Goal: Register for event/course

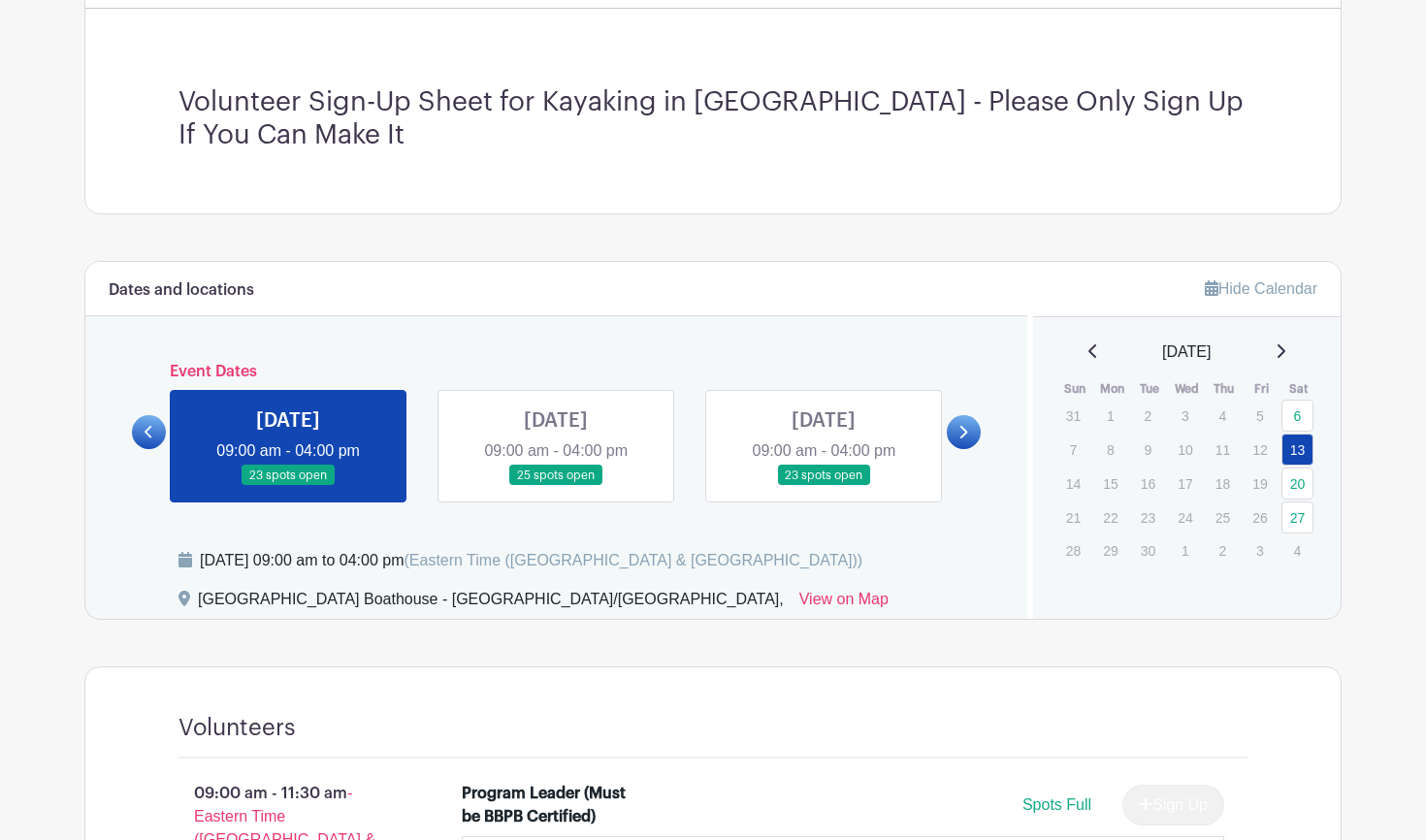
scroll to position [509, 0]
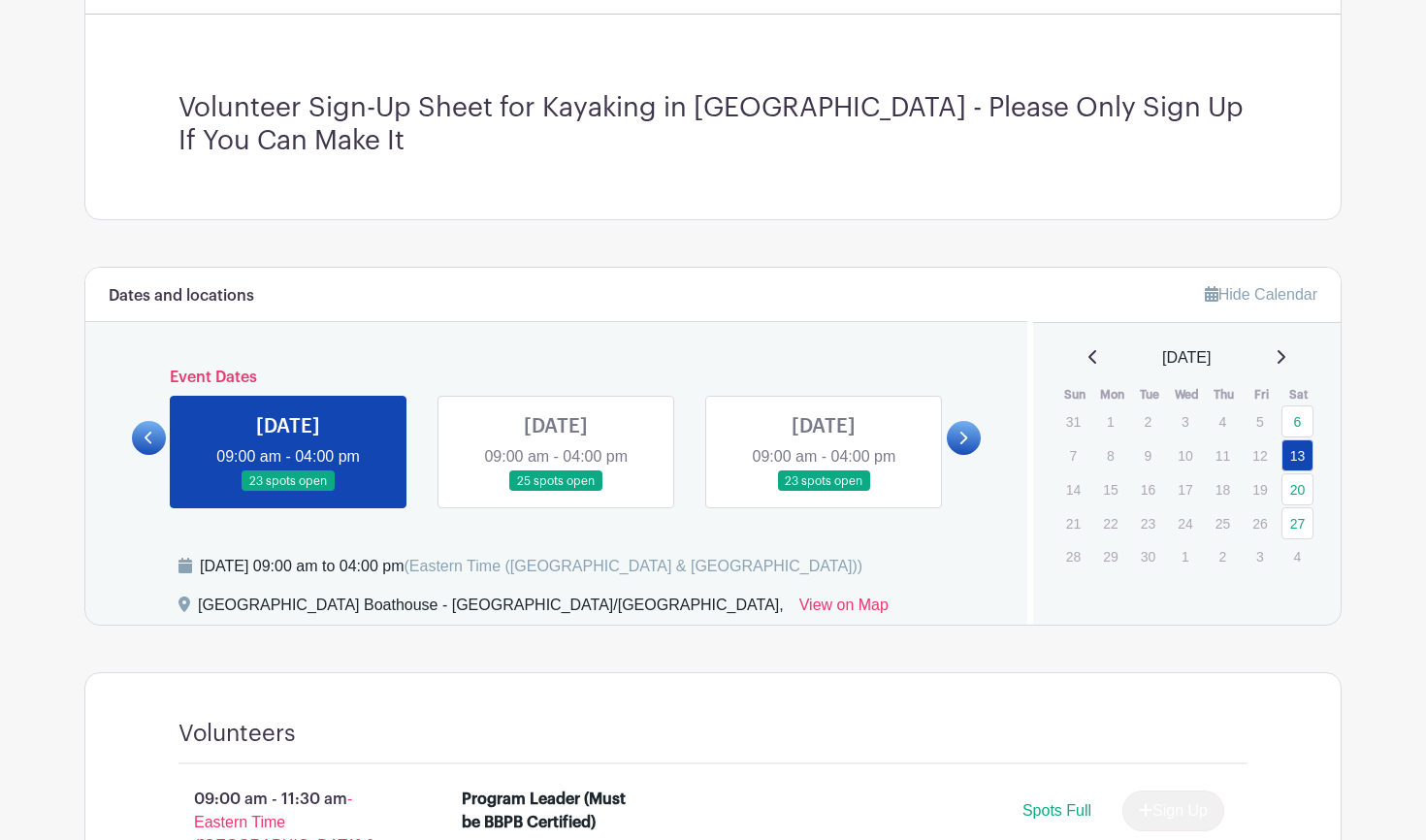
click at [556, 492] on link at bounding box center [556, 492] width 0 height 0
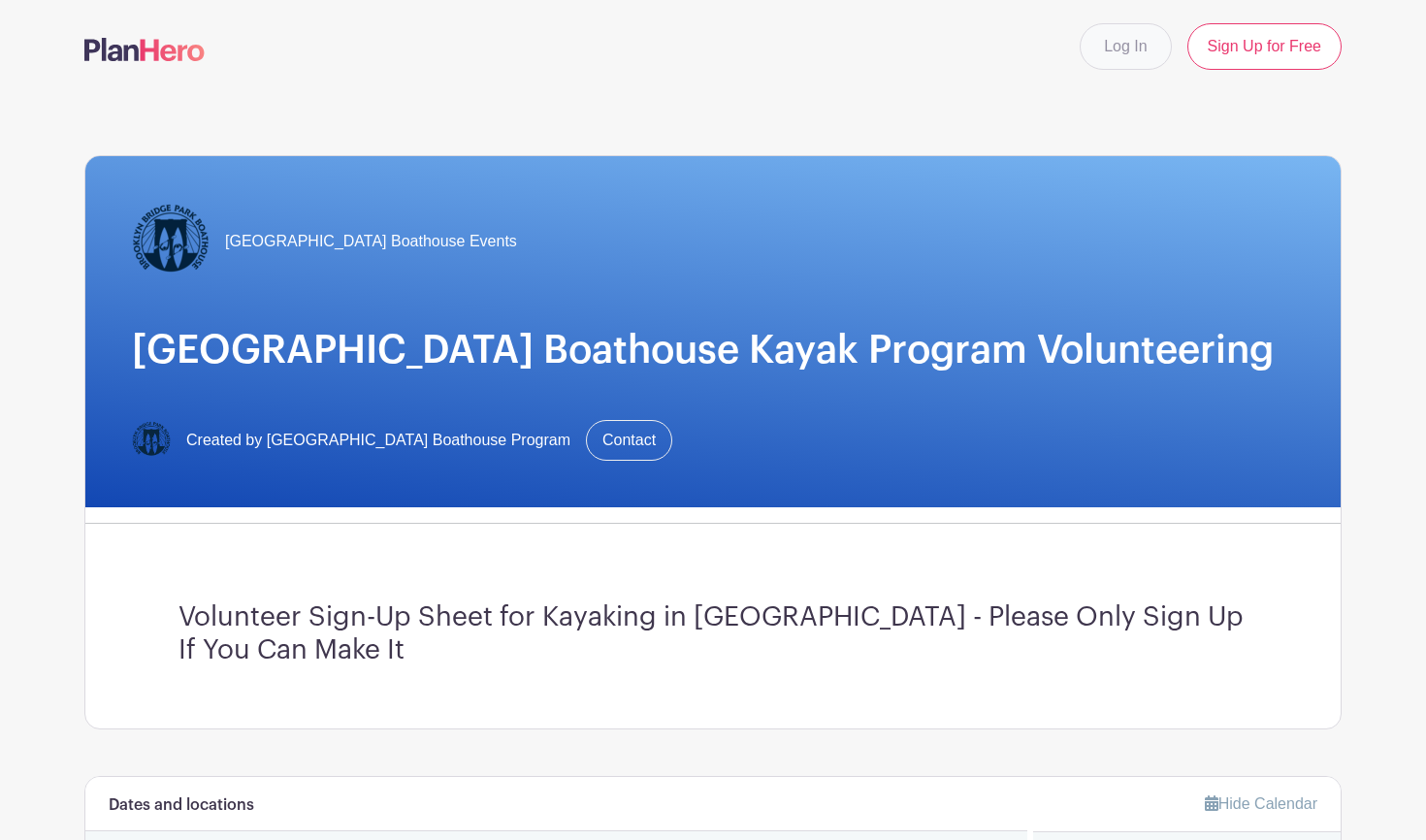
click at [1112, 49] on link "Log In" at bounding box center [1125, 46] width 91 height 47
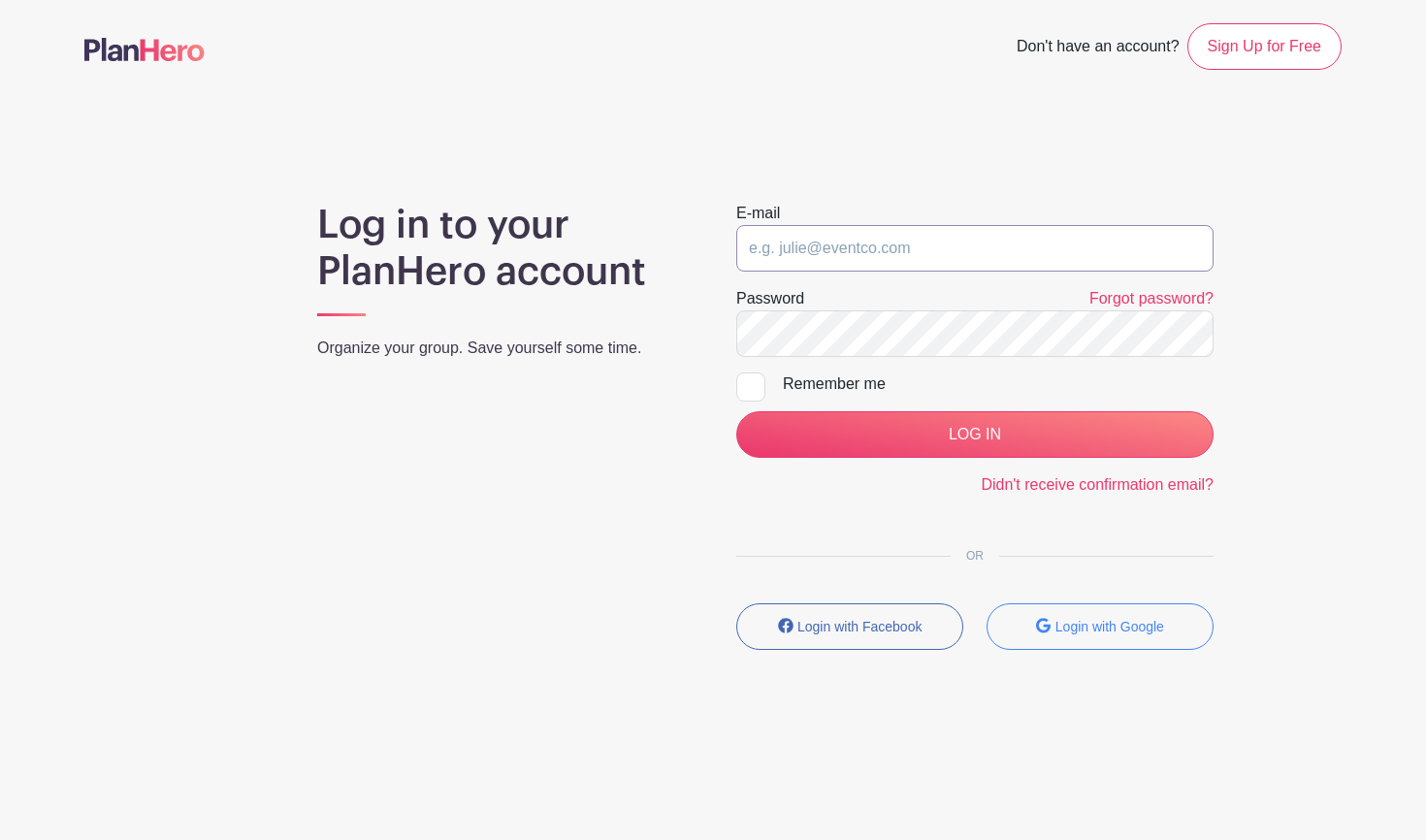
type input "[EMAIL_ADDRESS][DOMAIN_NAME]"
click at [975, 435] on input "LOG IN" at bounding box center [974, 434] width 477 height 47
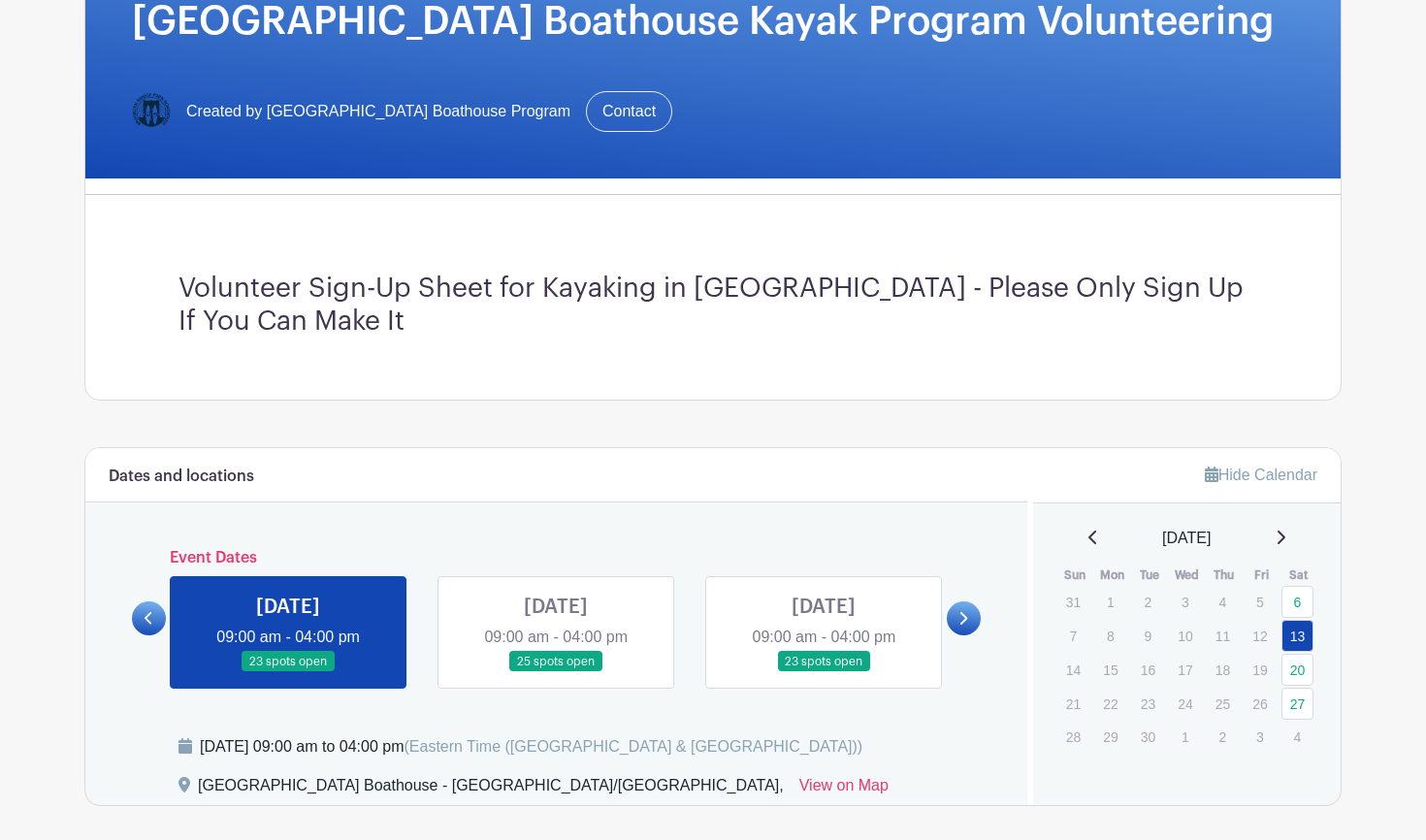
scroll to position [298, 0]
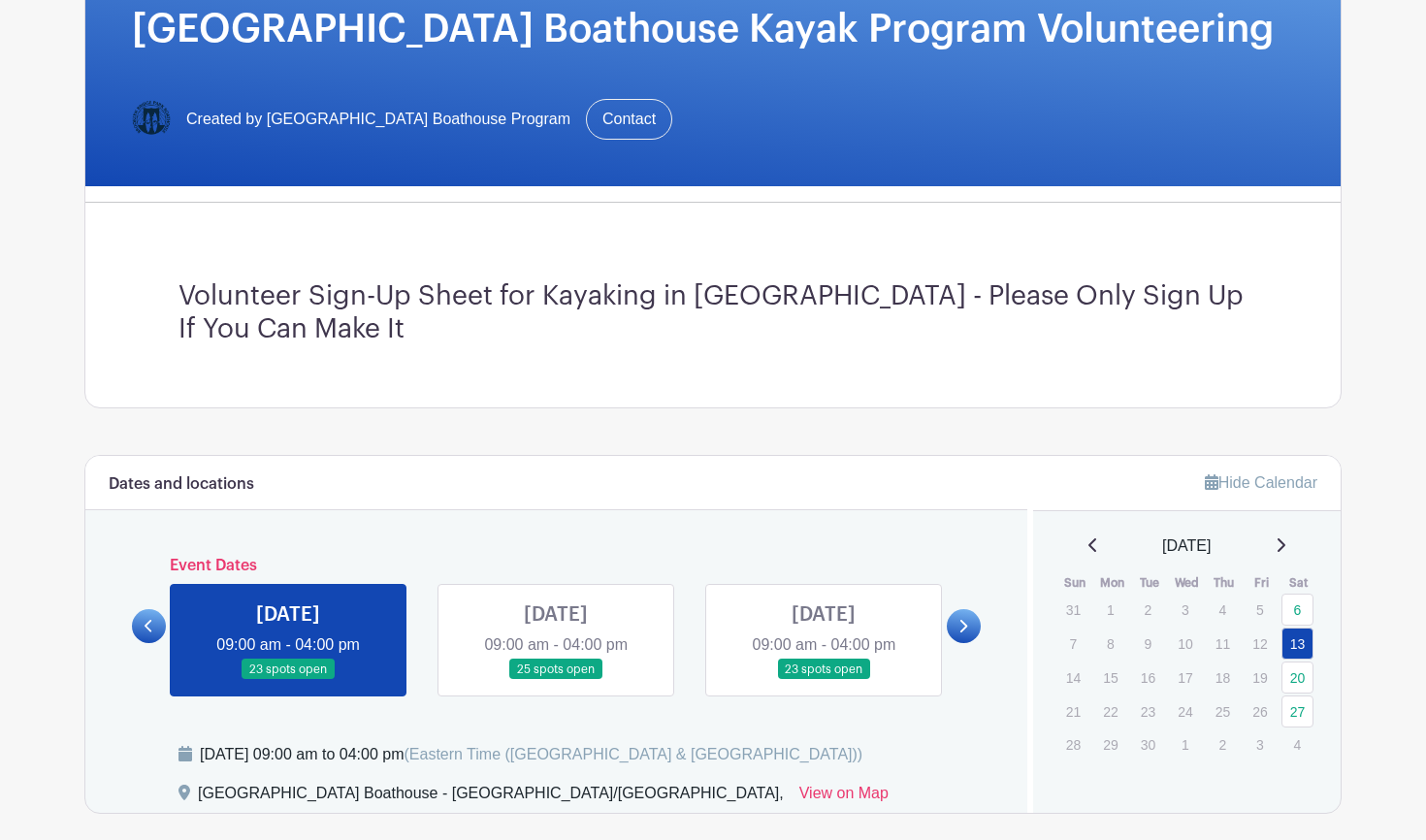
click at [556, 680] on link at bounding box center [556, 680] width 0 height 0
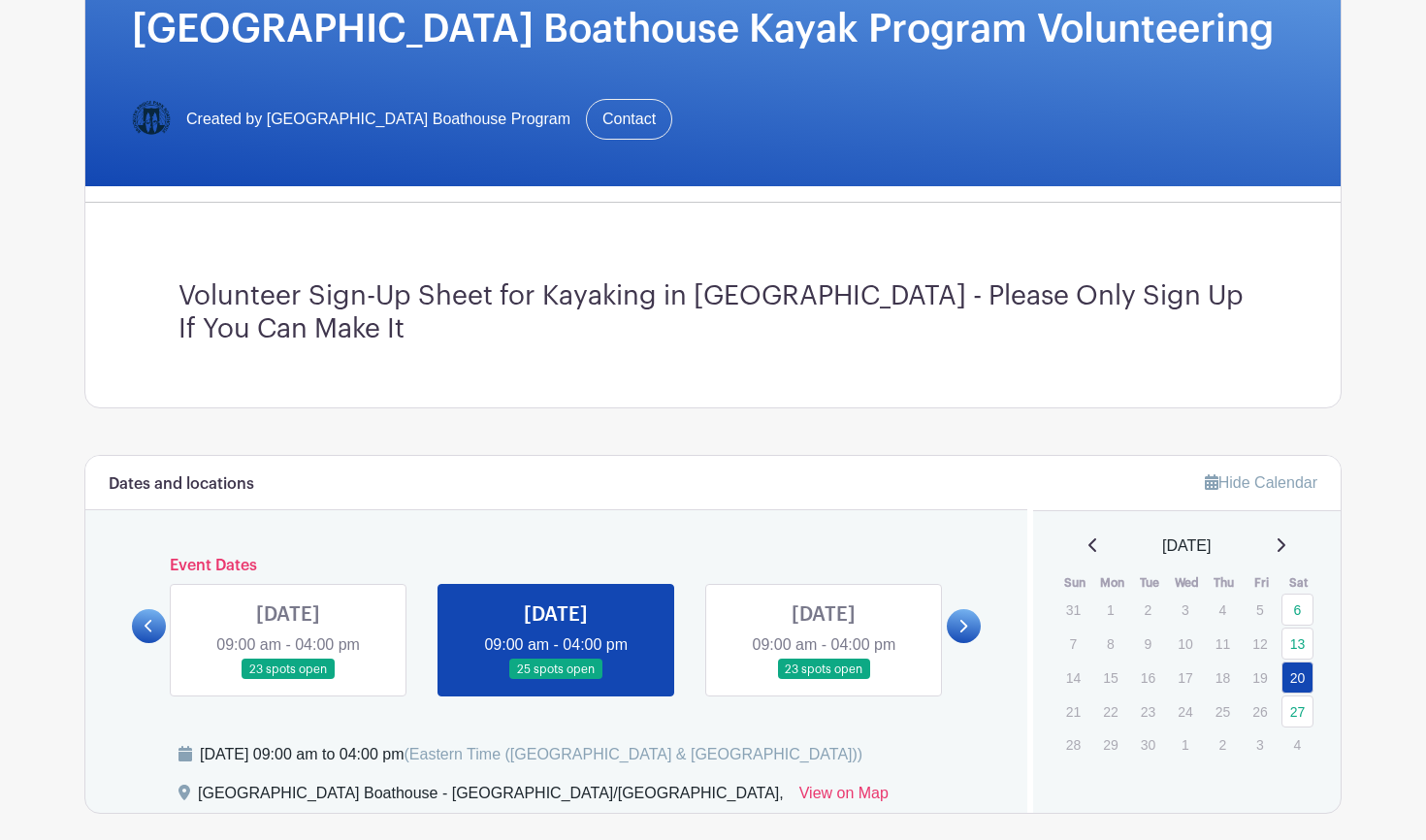
click at [824, 680] on link at bounding box center [824, 680] width 0 height 0
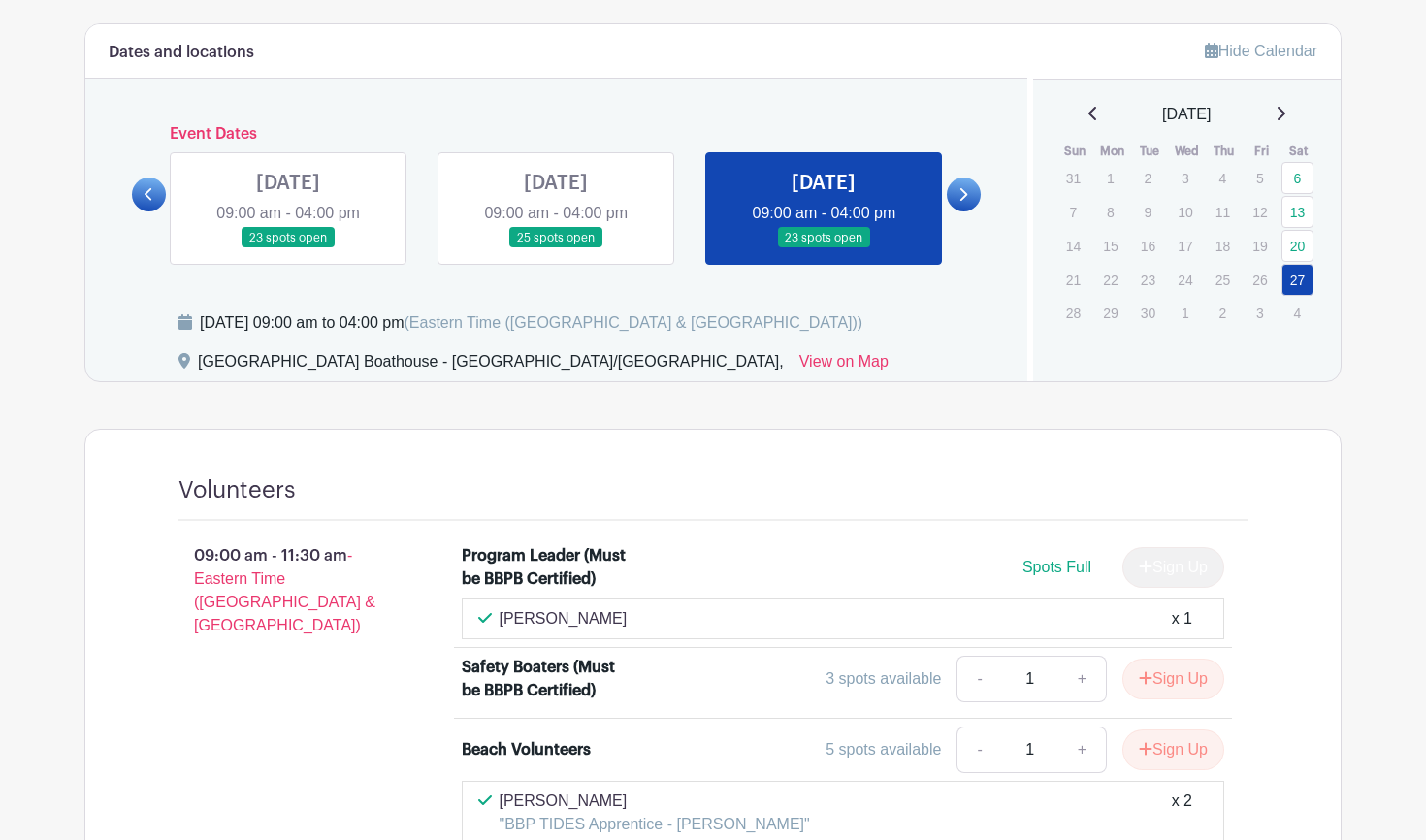
scroll to position [632, 0]
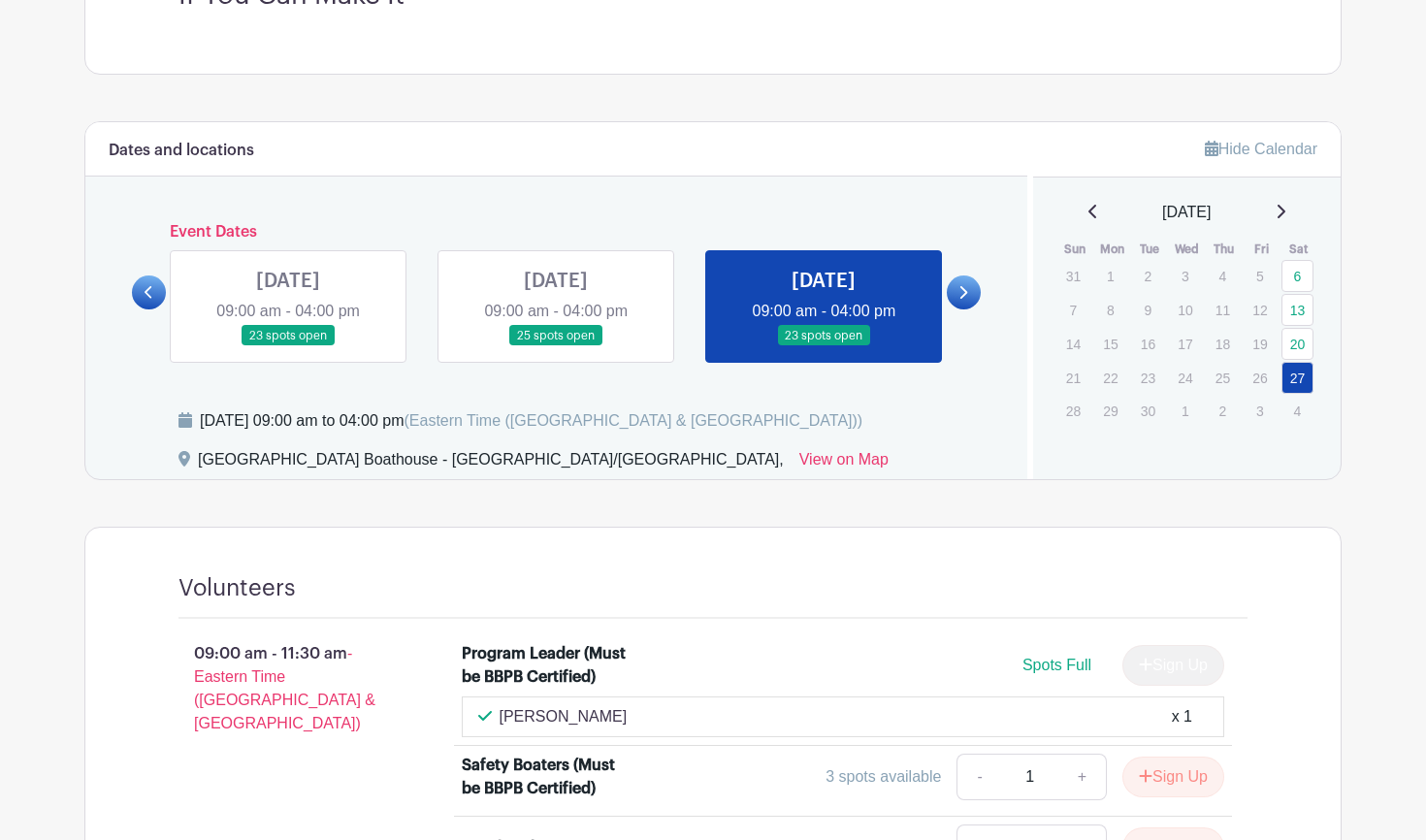
click at [556, 346] on link at bounding box center [556, 346] width 0 height 0
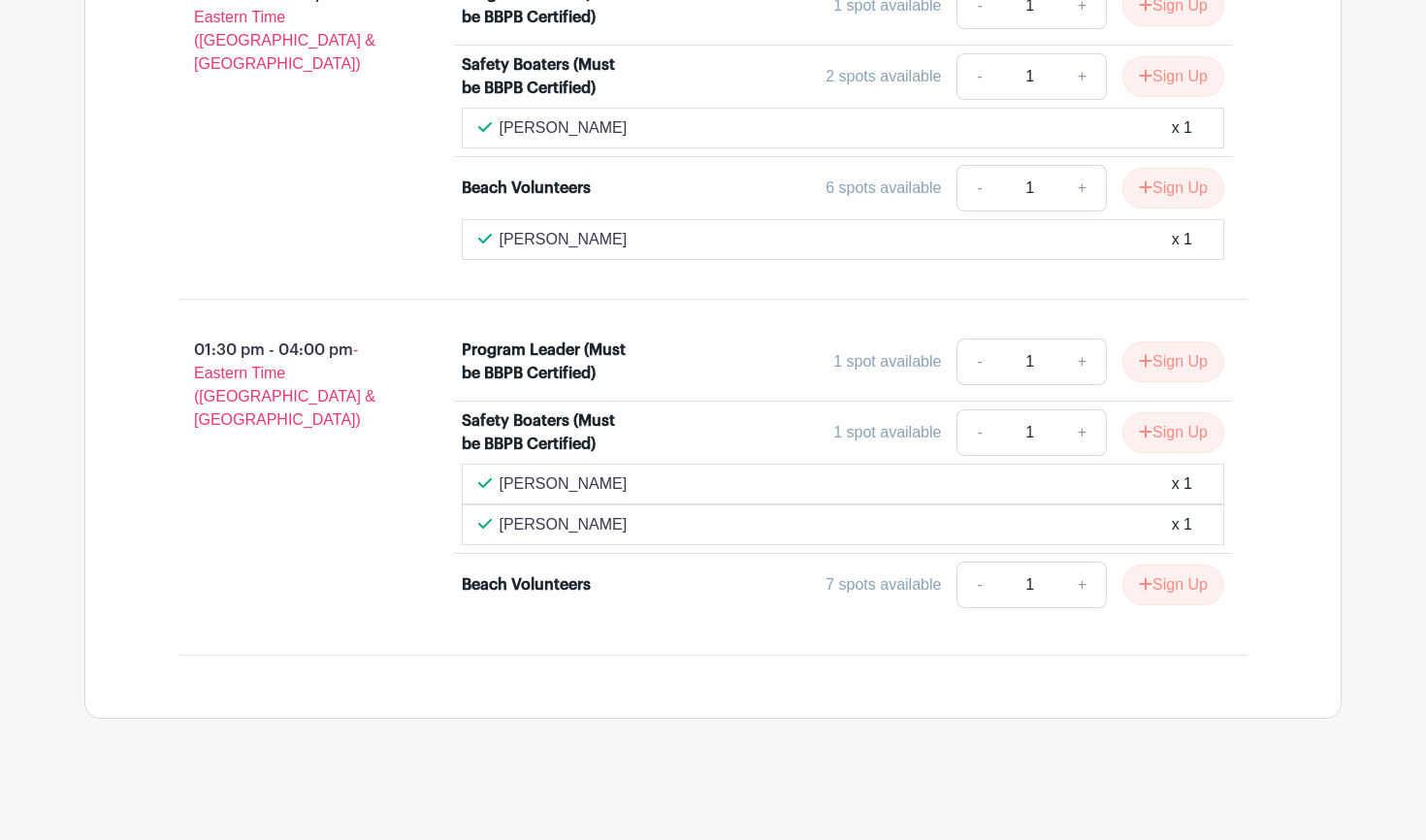
scroll to position [1798, 0]
click at [1186, 436] on button "Sign Up" at bounding box center [1173, 432] width 102 height 41
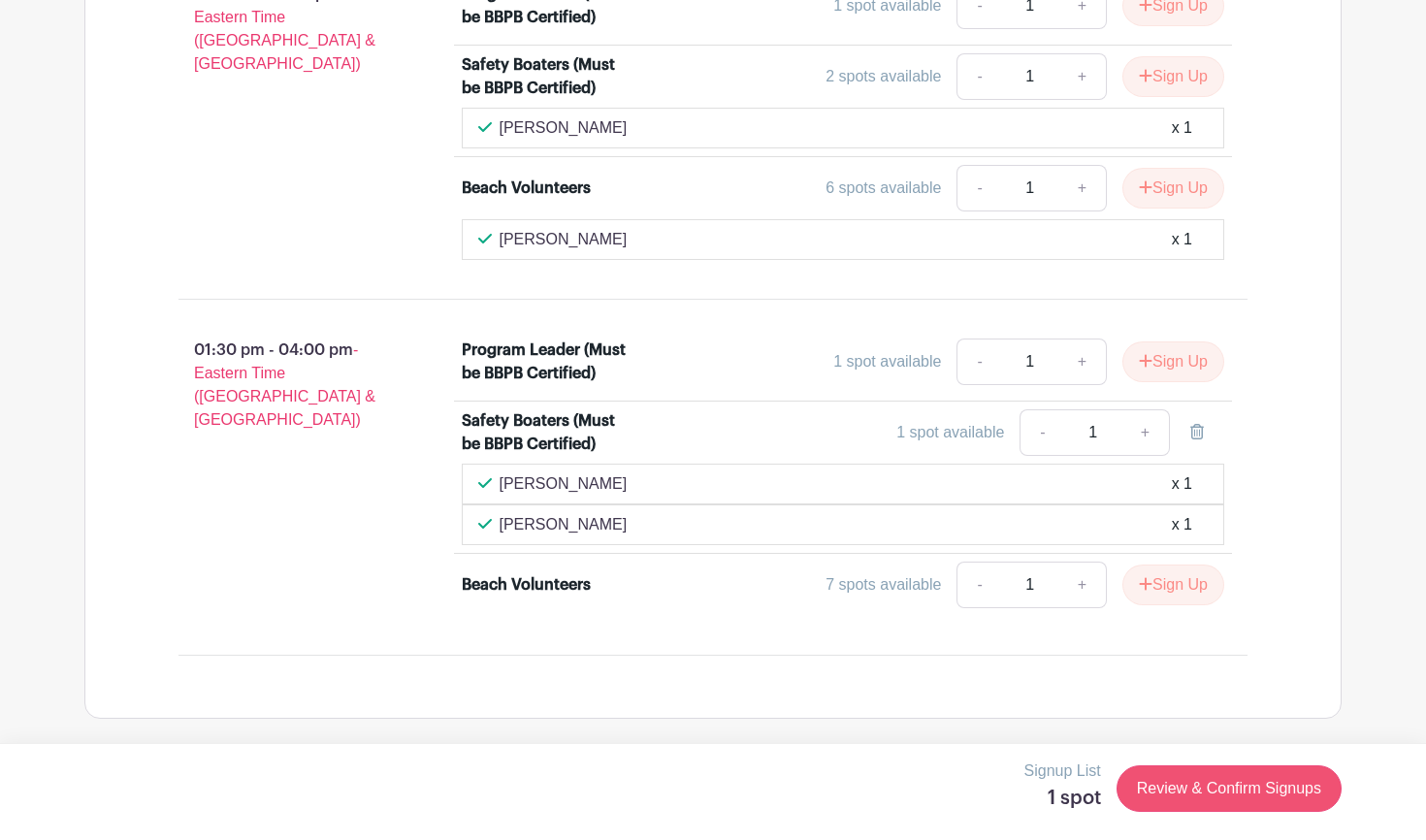
click at [1227, 783] on link "Review & Confirm Signups" at bounding box center [1229, 788] width 225 height 47
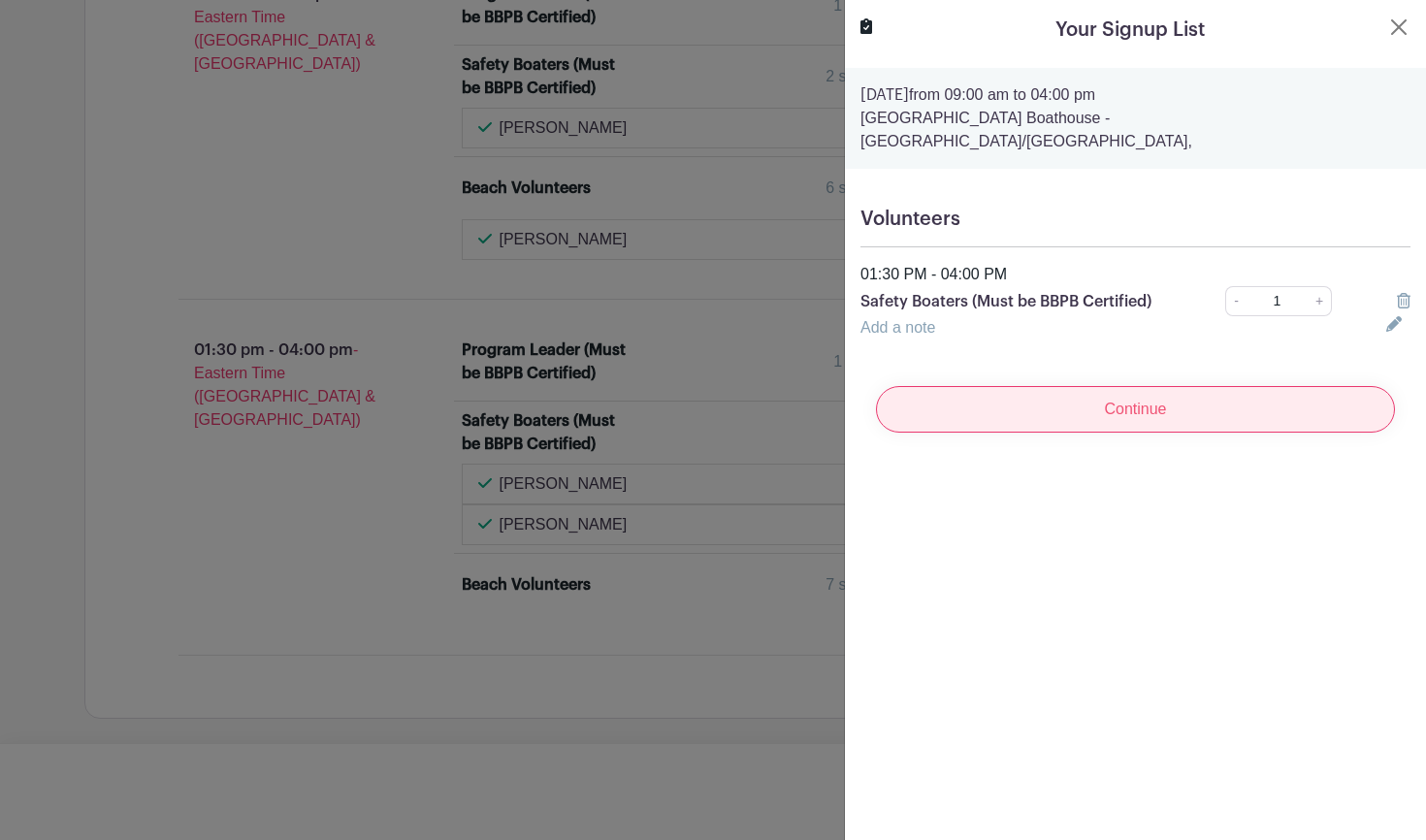
click at [1149, 391] on input "Continue" at bounding box center [1135, 409] width 519 height 47
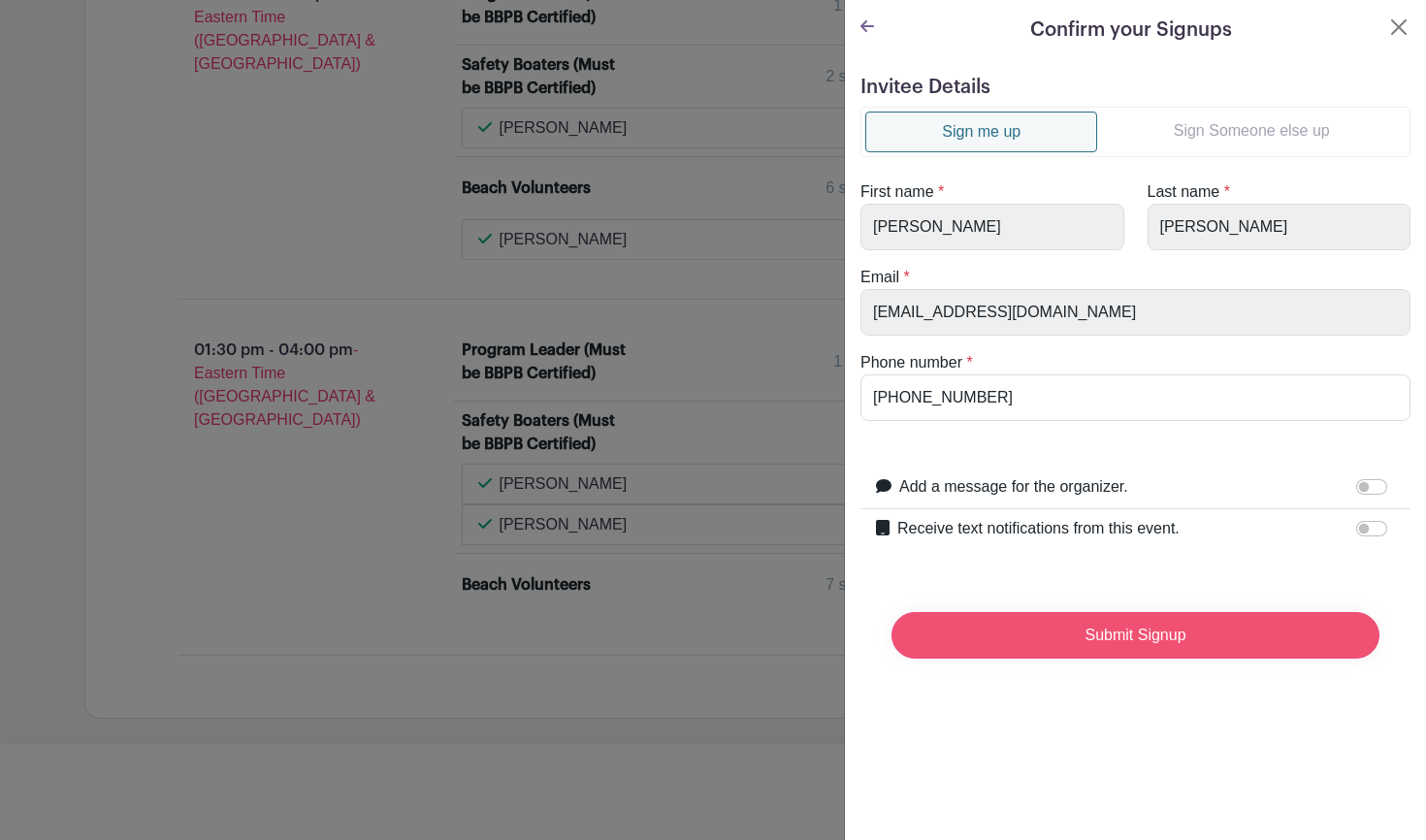
click at [1152, 628] on input "Submit Signup" at bounding box center [1136, 635] width 488 height 47
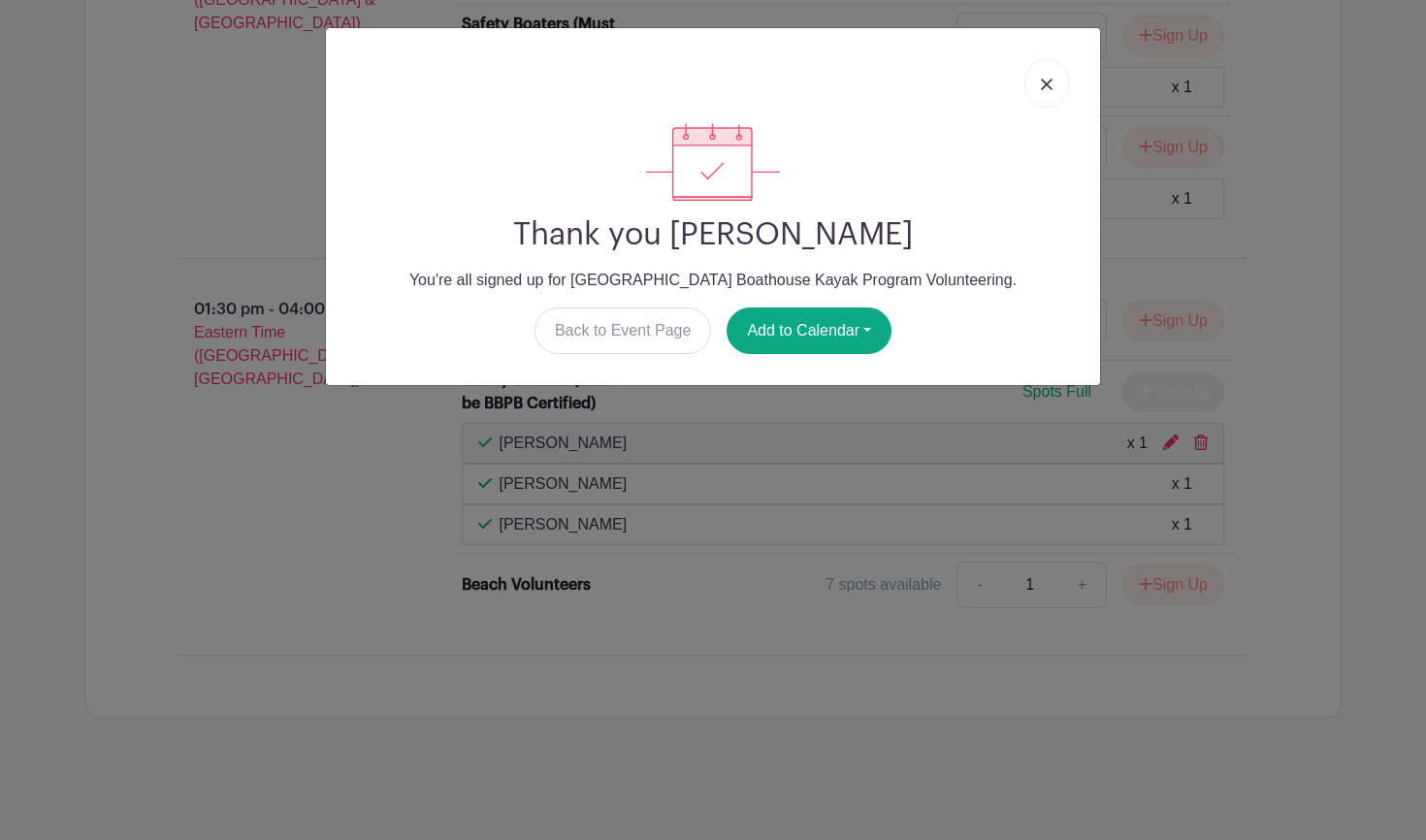
click at [1053, 77] on link at bounding box center [1046, 83] width 45 height 49
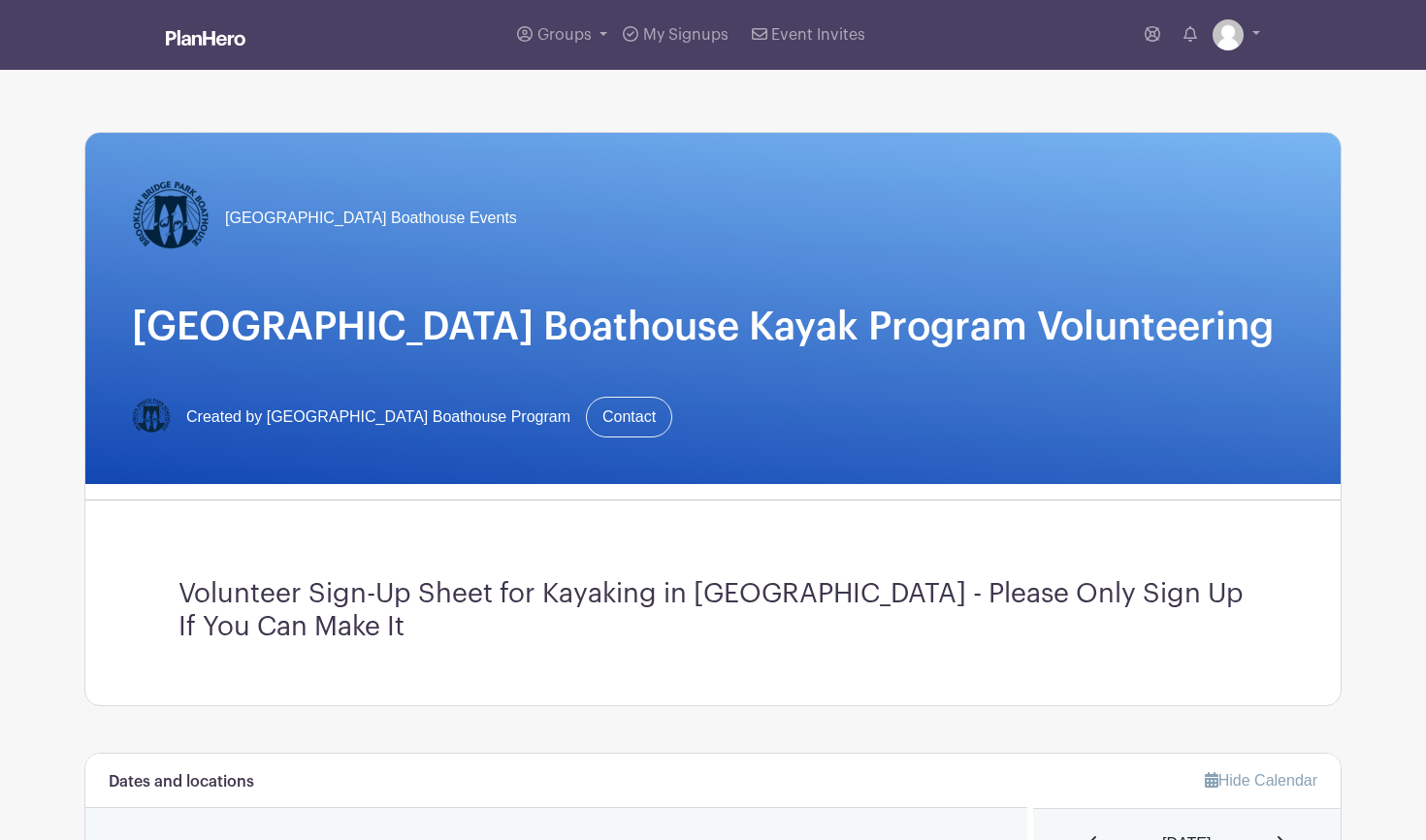
scroll to position [0, 0]
